Goal: Task Accomplishment & Management: Complete application form

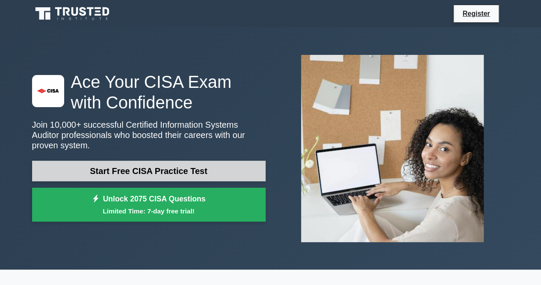
click at [229, 167] on link "Start Free CISA Practice Test" at bounding box center [149, 170] width 234 height 21
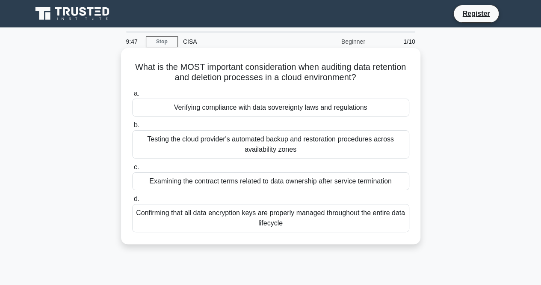
click at [306, 111] on div "Verifying compliance with data sovereignty laws and regulations" at bounding box center [270, 107] width 277 height 18
click at [132, 96] on input "a. Verifying compliance with data sovereignty laws and regulations" at bounding box center [132, 94] width 0 height 6
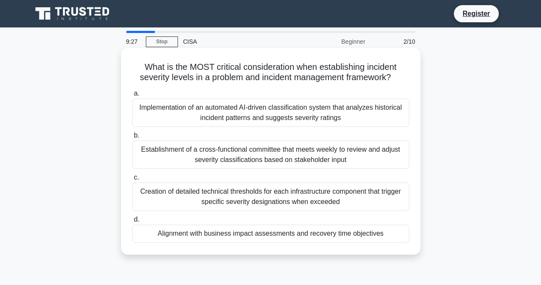
click at [303, 232] on div "Alignment with business impact assessments and recovery time objectives" at bounding box center [270, 233] width 277 height 18
click at [132, 222] on input "d. Alignment with business impact assessments and recovery time objectives" at bounding box center [132, 220] width 0 height 6
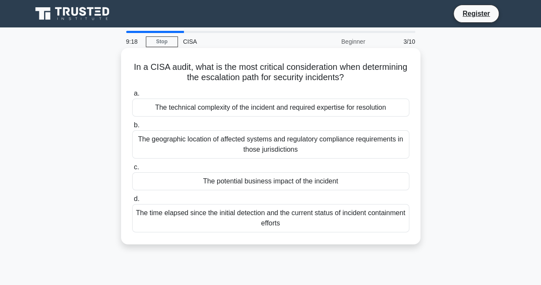
click at [306, 185] on div "The potential business impact of the incident" at bounding box center [270, 181] width 277 height 18
click at [132, 170] on input "c. The potential business impact of the incident" at bounding box center [132, 167] width 0 height 6
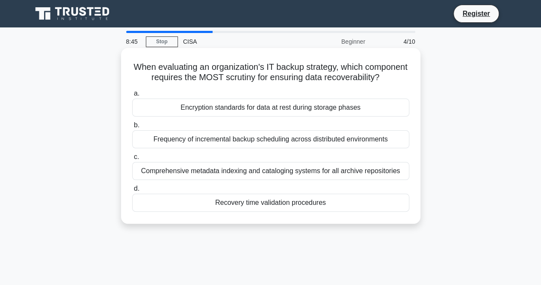
click at [311, 180] on div "Comprehensive metadata indexing and cataloging systems for all archive reposito…" at bounding box center [270, 171] width 277 height 18
click at [132, 160] on input "c. Comprehensive metadata indexing and cataloging systems for all archive repos…" at bounding box center [132, 157] width 0 height 6
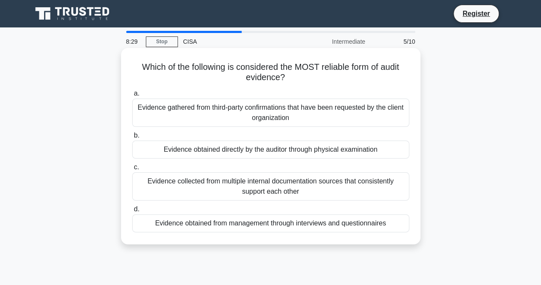
click at [372, 184] on div "Evidence collected from multiple internal documentation sources that consistent…" at bounding box center [270, 186] width 277 height 28
click at [132, 170] on input "c. Evidence collected from multiple internal documentation sources that consist…" at bounding box center [132, 167] width 0 height 6
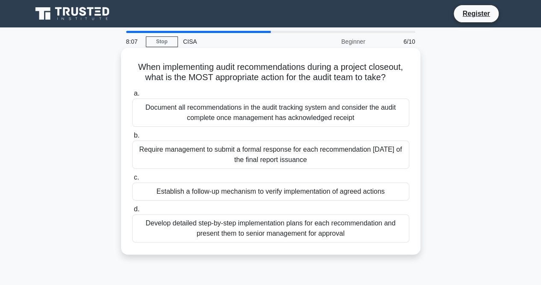
click at [394, 196] on div "Establish a follow-up mechanism to verify implementation of agreed actions" at bounding box center [270, 191] width 277 height 18
click at [132, 180] on input "c. Establish a follow-up mechanism to verify implementation of agreed actions" at bounding box center [132, 178] width 0 height 6
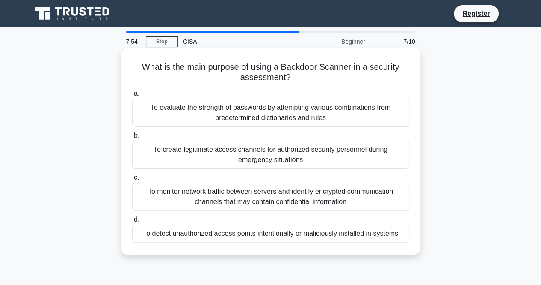
click at [364, 231] on div "To detect unauthorized access points intentionally or maliciously installed in …" at bounding box center [270, 233] width 277 height 18
click at [132, 222] on input "d. To detect unauthorized access points intentionally or maliciously installed …" at bounding box center [132, 220] width 0 height 6
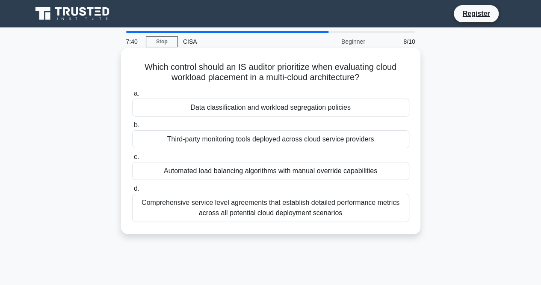
click at [363, 213] on div "Comprehensive service level agreements that establish detailed performance metr…" at bounding box center [270, 207] width 277 height 28
click at [132, 191] on input "d. Comprehensive service level agreements that establish detailed performance m…" at bounding box center [132, 189] width 0 height 6
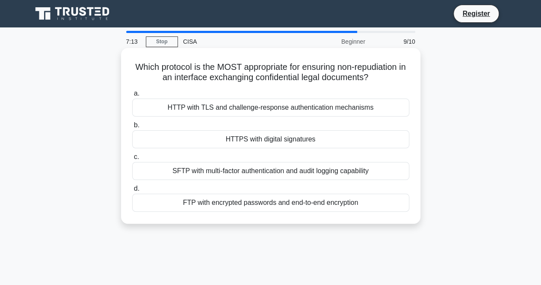
click at [369, 107] on div "HTTP with TLS and challenge-response authentication mechanisms" at bounding box center [270, 107] width 277 height 18
click at [132, 96] on input "a. HTTP with TLS and challenge-response authentication mechanisms" at bounding box center [132, 94] width 0 height 6
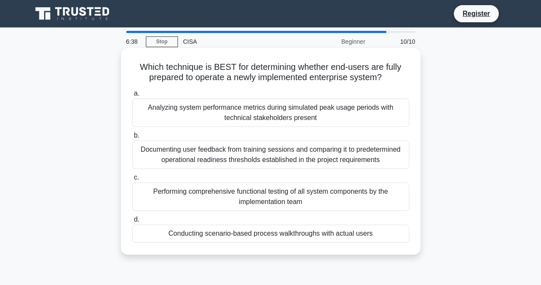
click at [274, 150] on div "Documenting user feedback from training sessions and comparing it to predetermi…" at bounding box center [270, 154] width 277 height 28
click at [132, 138] on input "b. Documenting user feedback from training sessions and comparing it to predete…" at bounding box center [132, 136] width 0 height 6
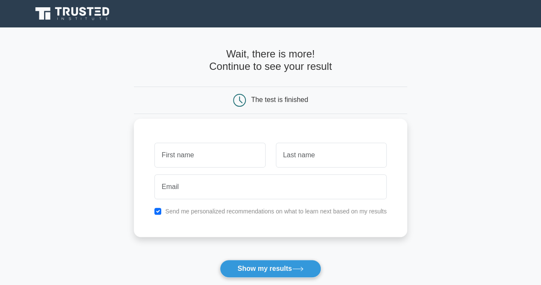
click at [237, 157] on input "text" at bounding box center [209, 154] width 111 height 25
type input "[PERSON_NAME]"
click at [341, 161] on input "text" at bounding box center [331, 154] width 111 height 25
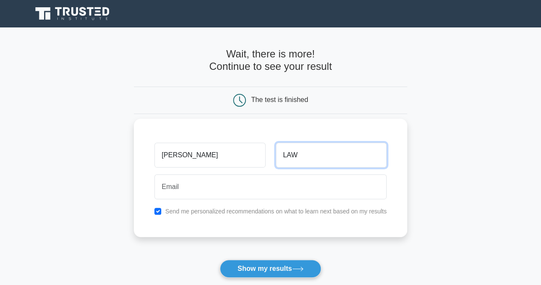
type input "LAW"
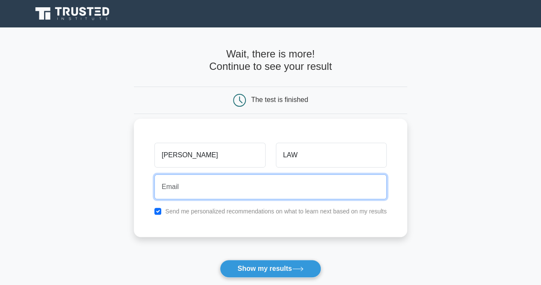
click at [297, 184] on input "email" at bounding box center [270, 186] width 232 height 25
type input "S"
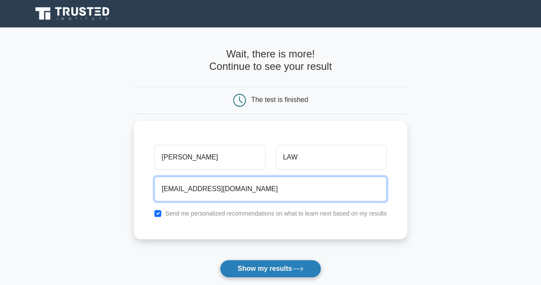
type input "sklaw201718@gmail.com"
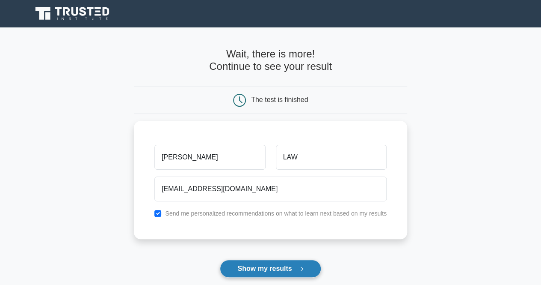
click at [282, 268] on button "Show my results" at bounding box center [270, 268] width 101 height 18
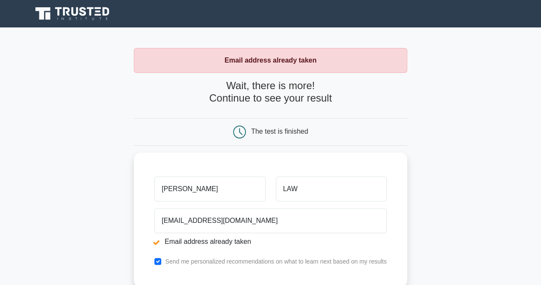
click at [285, 56] on strong "Email address already taken" at bounding box center [271, 59] width 92 height 7
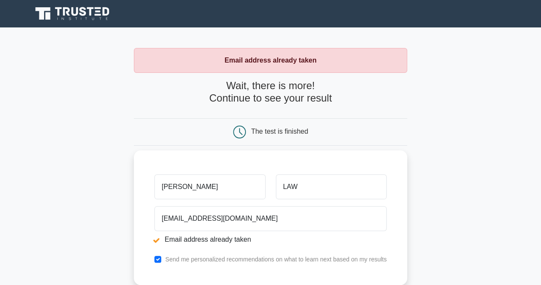
scroll to position [192, 0]
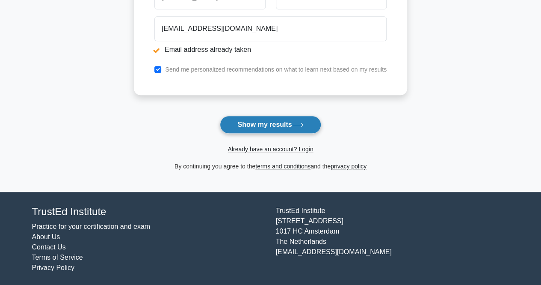
click at [279, 125] on button "Show my results" at bounding box center [270, 125] width 101 height 18
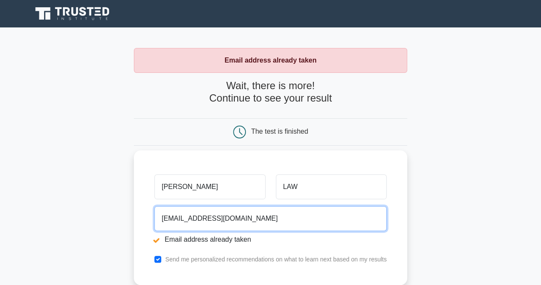
drag, startPoint x: 244, startPoint y: 212, endPoint x: 137, endPoint y: 222, distance: 107.0
click at [137, 222] on div "Milo LAW sklaw201718@gmail.com Email address already taken Send me personalized…" at bounding box center [270, 217] width 273 height 134
type input "teresA"
drag, startPoint x: 181, startPoint y: 219, endPoint x: 156, endPoint y: 220, distance: 24.9
click at [156, 220] on input "teresA" at bounding box center [270, 218] width 232 height 25
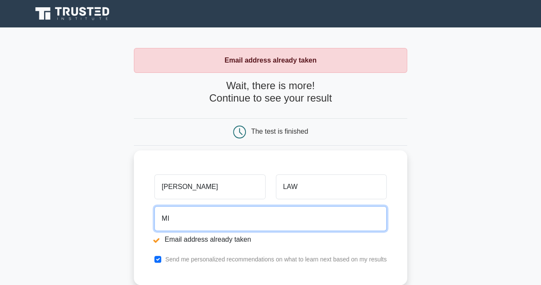
type input "M"
type input "T"
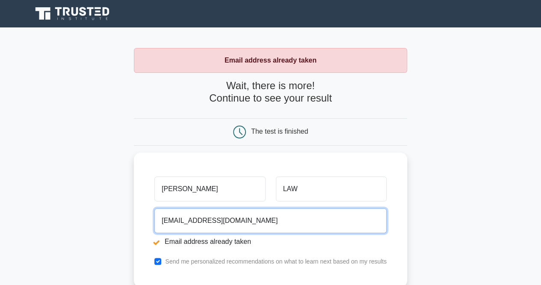
scroll to position [192, 0]
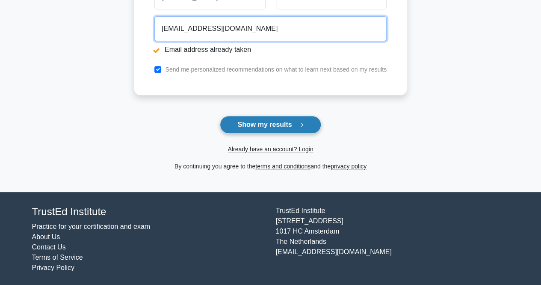
type input "[EMAIL_ADDRESS][DOMAIN_NAME]"
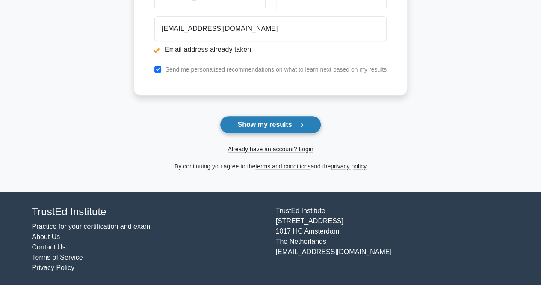
click at [285, 130] on button "Show my results" at bounding box center [270, 125] width 101 height 18
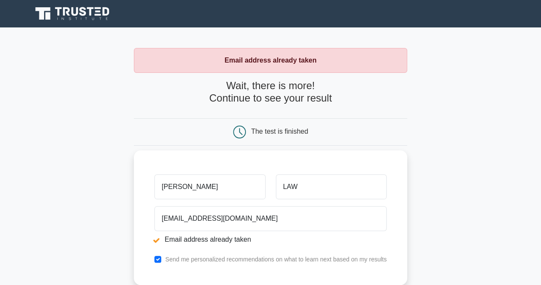
click at [156, 237] on li "Email address already taken" at bounding box center [270, 239] width 232 height 10
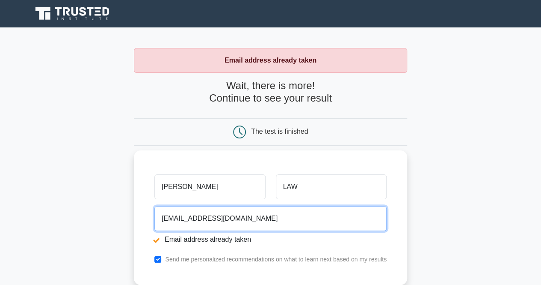
drag, startPoint x: 248, startPoint y: 219, endPoint x: 147, endPoint y: 240, distance: 102.8
click at [147, 240] on div "[PERSON_NAME] LAW [EMAIL_ADDRESS][DOMAIN_NAME] Email address already taken Send…" at bounding box center [270, 217] width 273 height 134
type input "r"
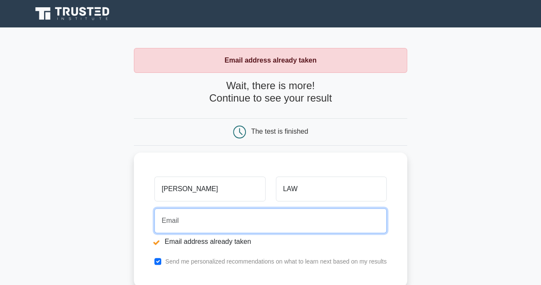
scroll to position [192, 0]
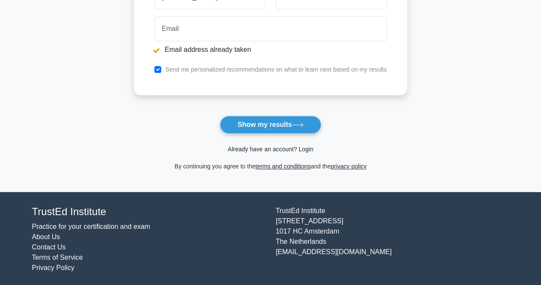
click at [274, 151] on link "Already have an account? Login" at bounding box center [271, 148] width 86 height 7
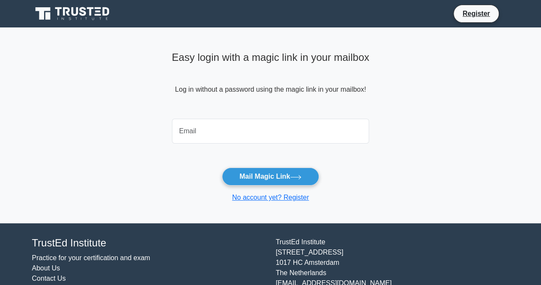
click at [254, 144] on div at bounding box center [271, 131] width 208 height 32
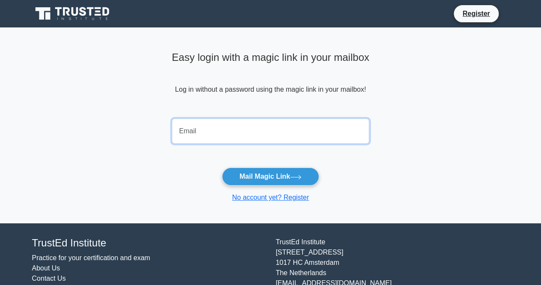
click at [249, 132] on input "email" at bounding box center [271, 131] width 198 height 25
type input "[EMAIL_ADDRESS][DOMAIN_NAME]"
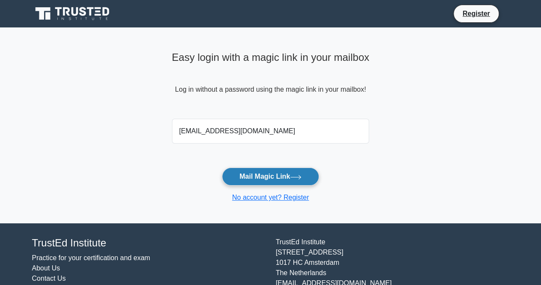
click at [264, 174] on button "Mail Magic Link" at bounding box center [270, 176] width 97 height 18
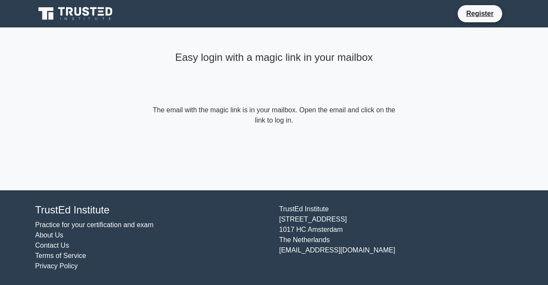
click at [110, 4] on link at bounding box center [76, 13] width 82 height 21
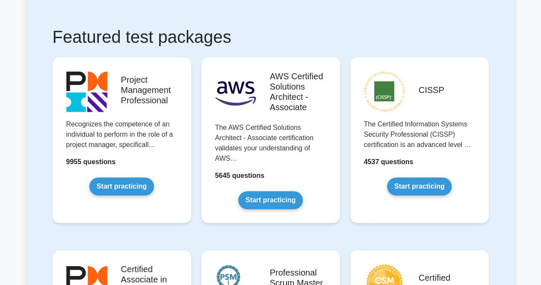
scroll to position [1041, 0]
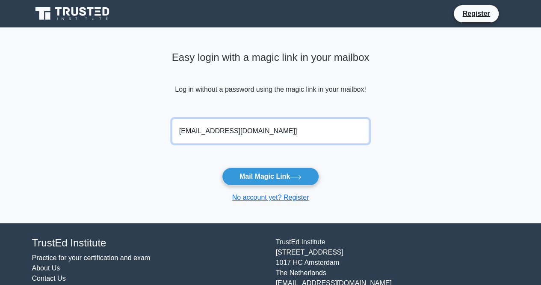
type input "[EMAIL_ADDRESS][DOMAIN_NAME]]"
